Goal: Navigation & Orientation: Find specific page/section

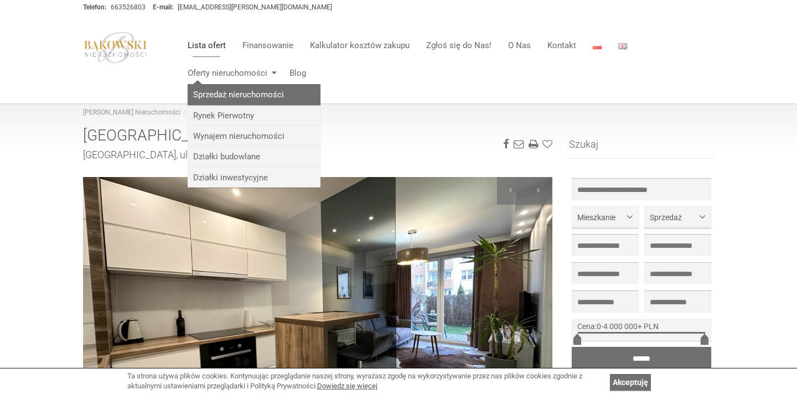
click at [224, 96] on link "Sprzedaż nieruchomości" at bounding box center [254, 94] width 133 height 20
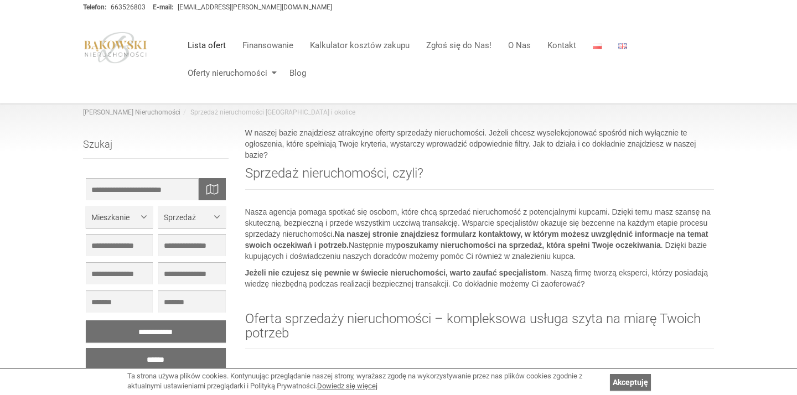
click at [201, 43] on link "Lista ofert" at bounding box center [206, 45] width 55 height 22
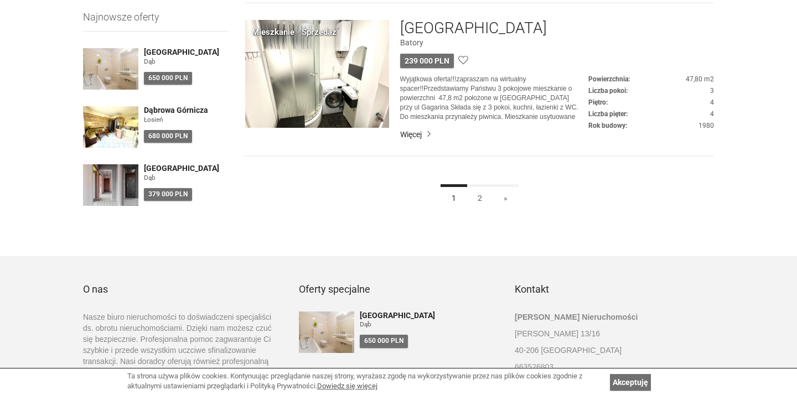
scroll to position [3168, 0]
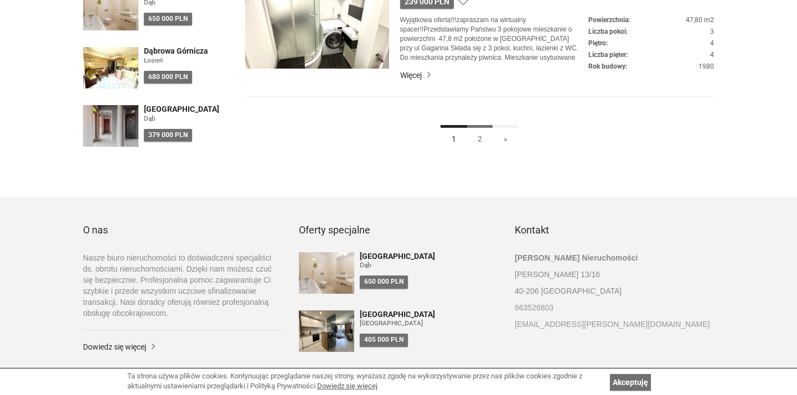
click at [477, 136] on link "2" at bounding box center [480, 137] width 27 height 25
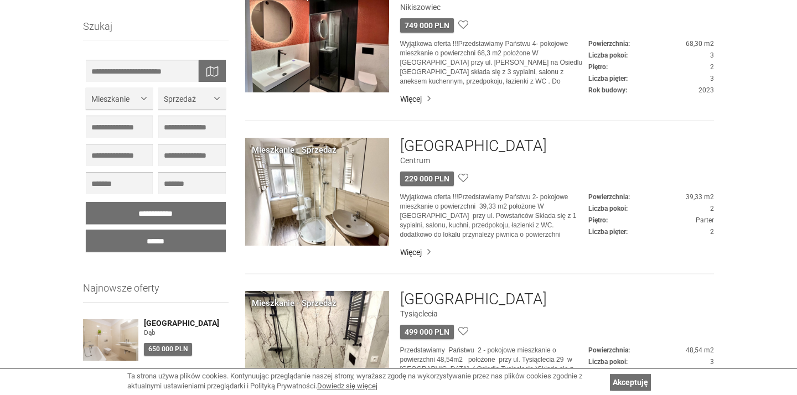
scroll to position [1435, 0]
